Goal: Information Seeking & Learning: Learn about a topic

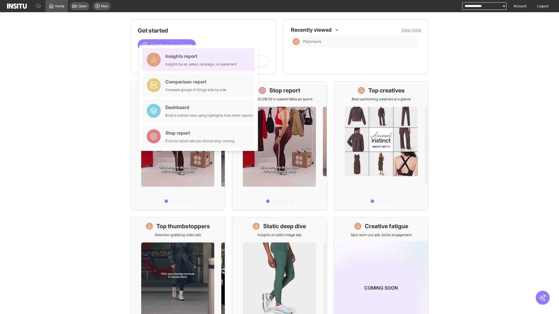
click at [200, 60] on div "Insights report Insights by ad, adset, campaign, or placement" at bounding box center [201, 60] width 72 height 14
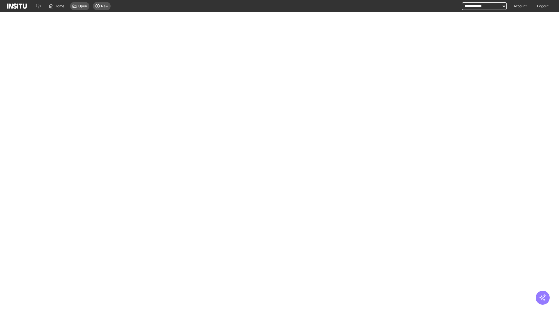
select select "**"
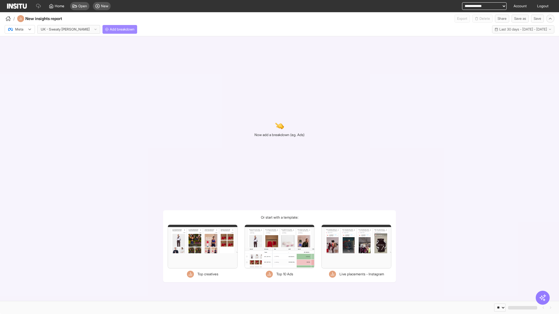
click at [110, 29] on span "Add breakdown" at bounding box center [122, 29] width 25 height 5
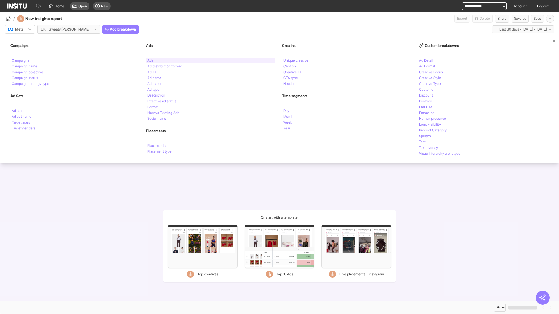
click at [150, 61] on li "Ads" at bounding box center [150, 60] width 6 height 3
